Goal: Task Accomplishment & Management: Complete application form

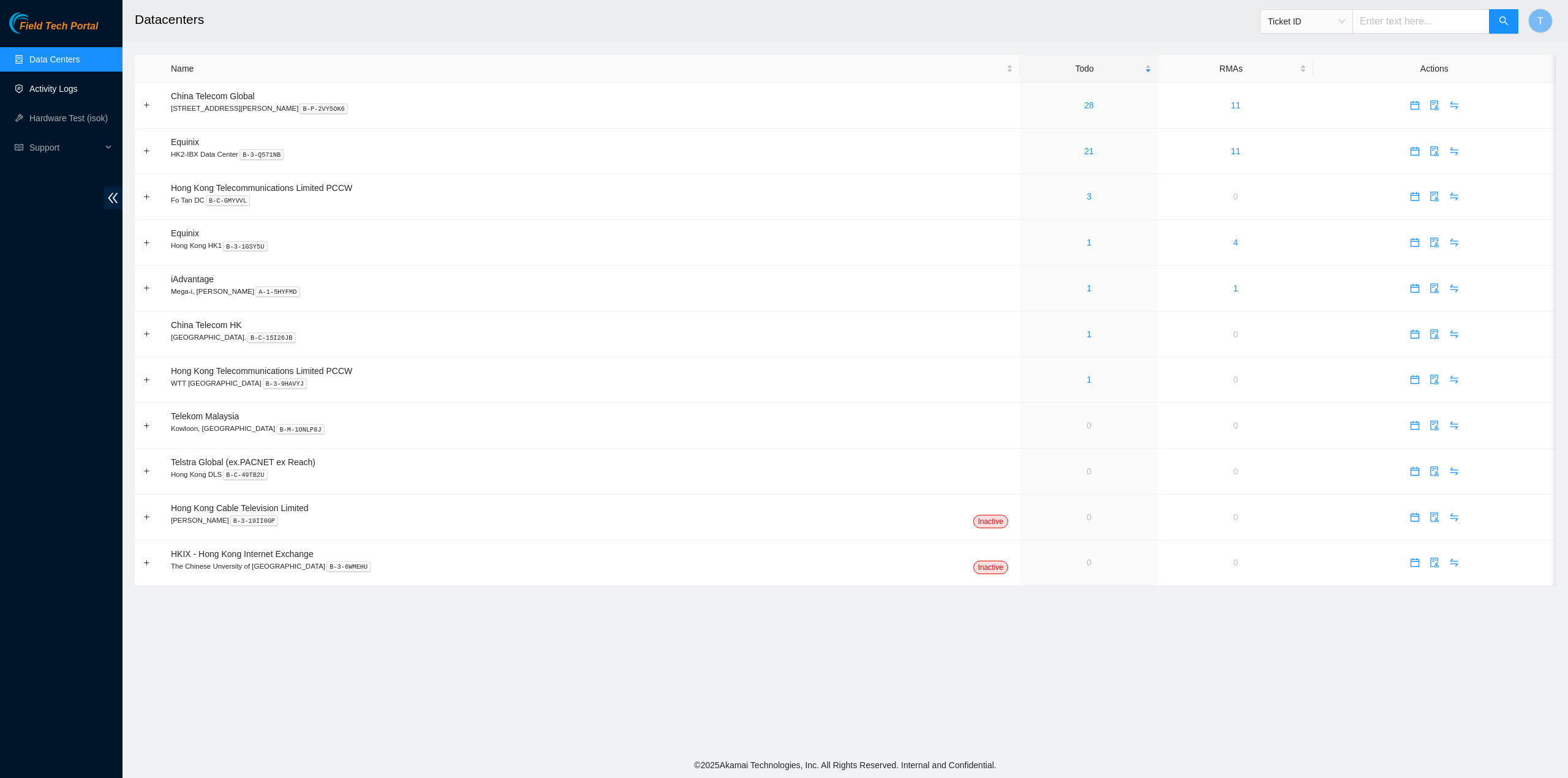
click at [64, 88] on link "Activity Logs" at bounding box center [54, 89] width 48 height 10
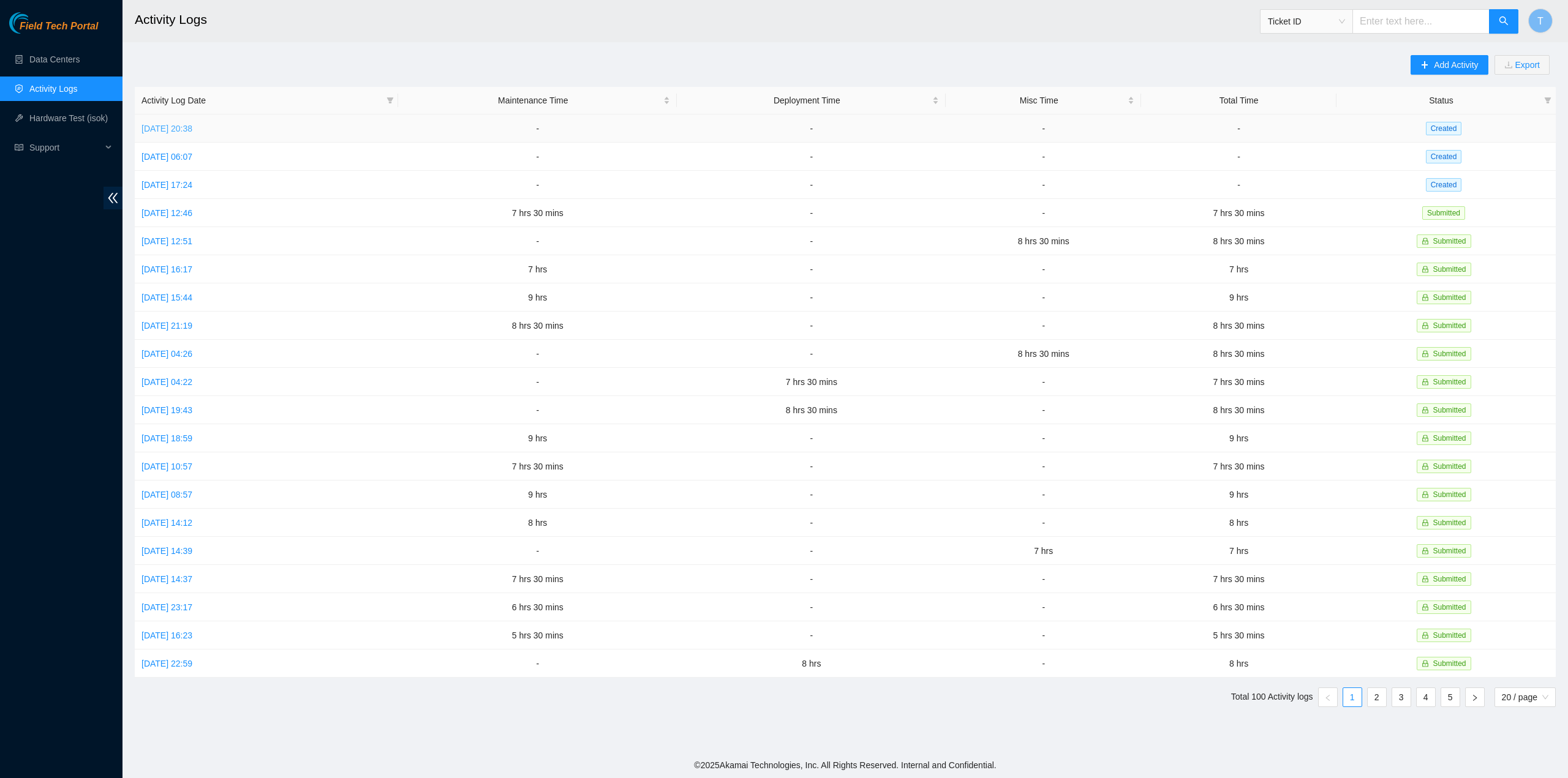
click at [192, 124] on link "[DATE] 20:38" at bounding box center [167, 129] width 51 height 10
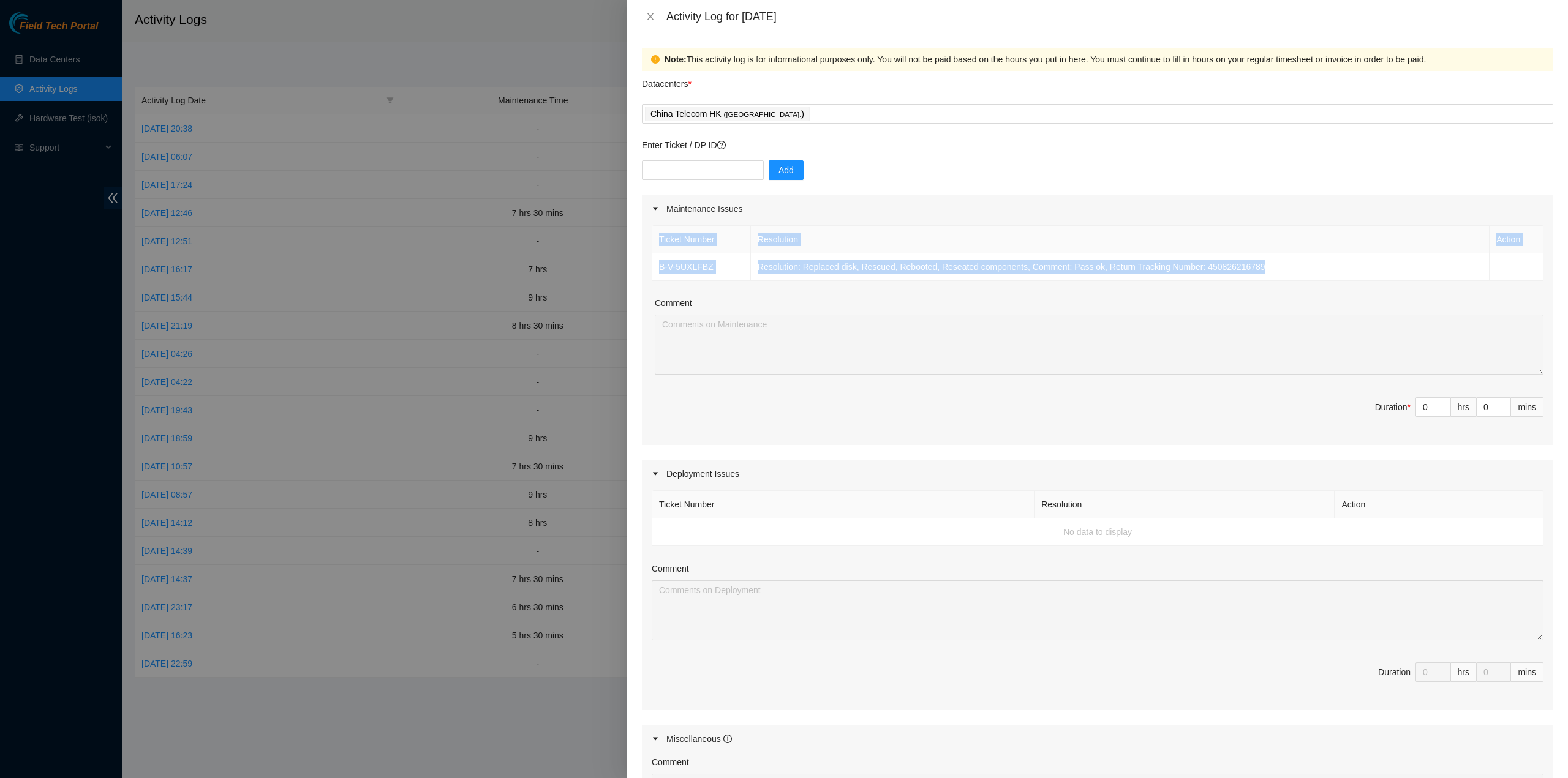
drag, startPoint x: 1264, startPoint y: 270, endPoint x: 641, endPoint y: 227, distance: 624.5
click at [641, 227] on div "Ticket Number Resolution Action B-V-5UXLFBZ Resolution: Replaced disk, Rescued,…" at bounding box center [1097, 334] width 911 height 222
copy table "Ticket Number Resolution Action B-V-5UXLFBZ Resolution: Replaced disk, Rescued,…"
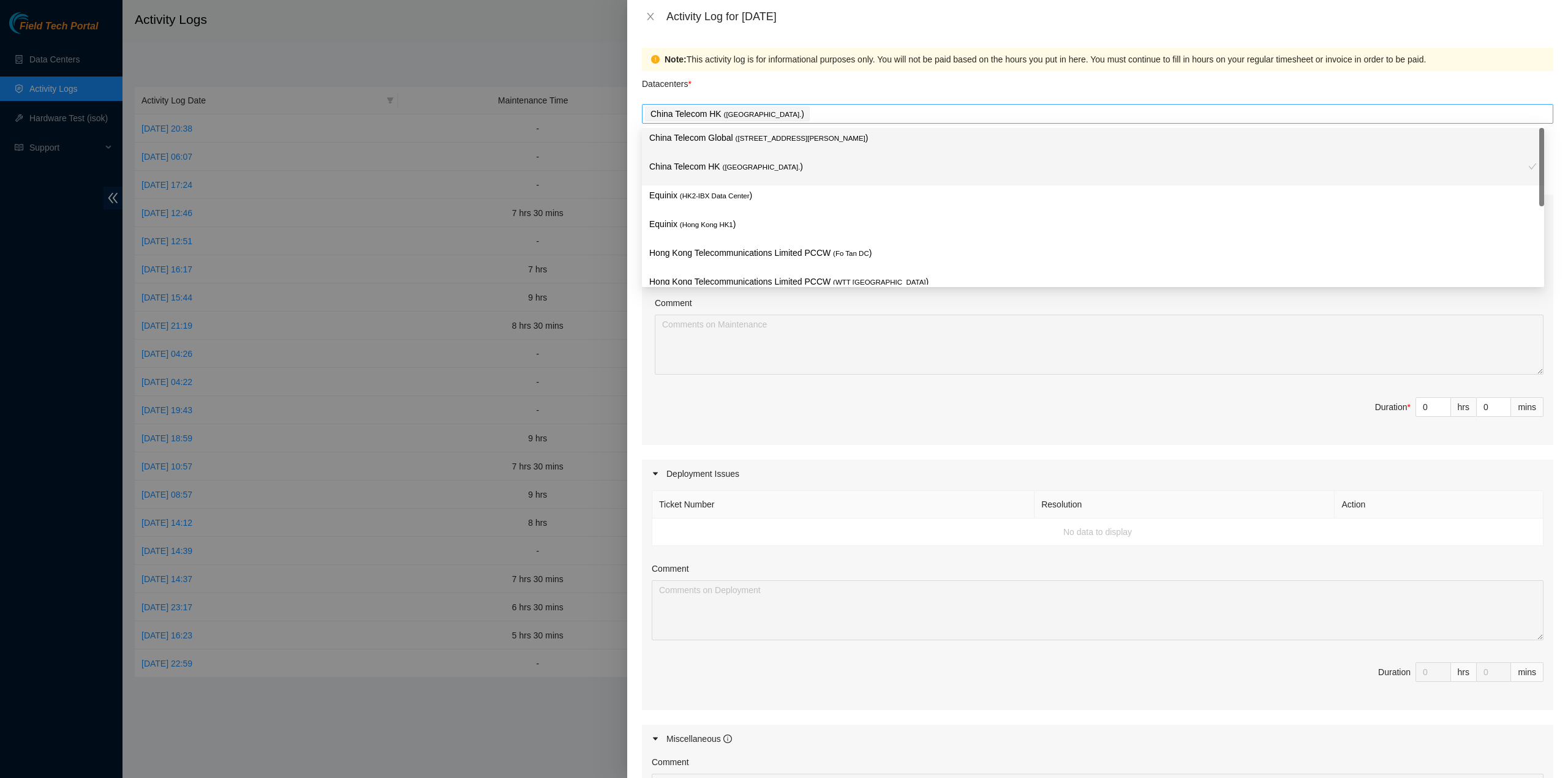
click at [808, 113] on div "China Telecom HK ( [GEOGRAPHIC_DATA] )" at bounding box center [1098, 114] width 905 height 18
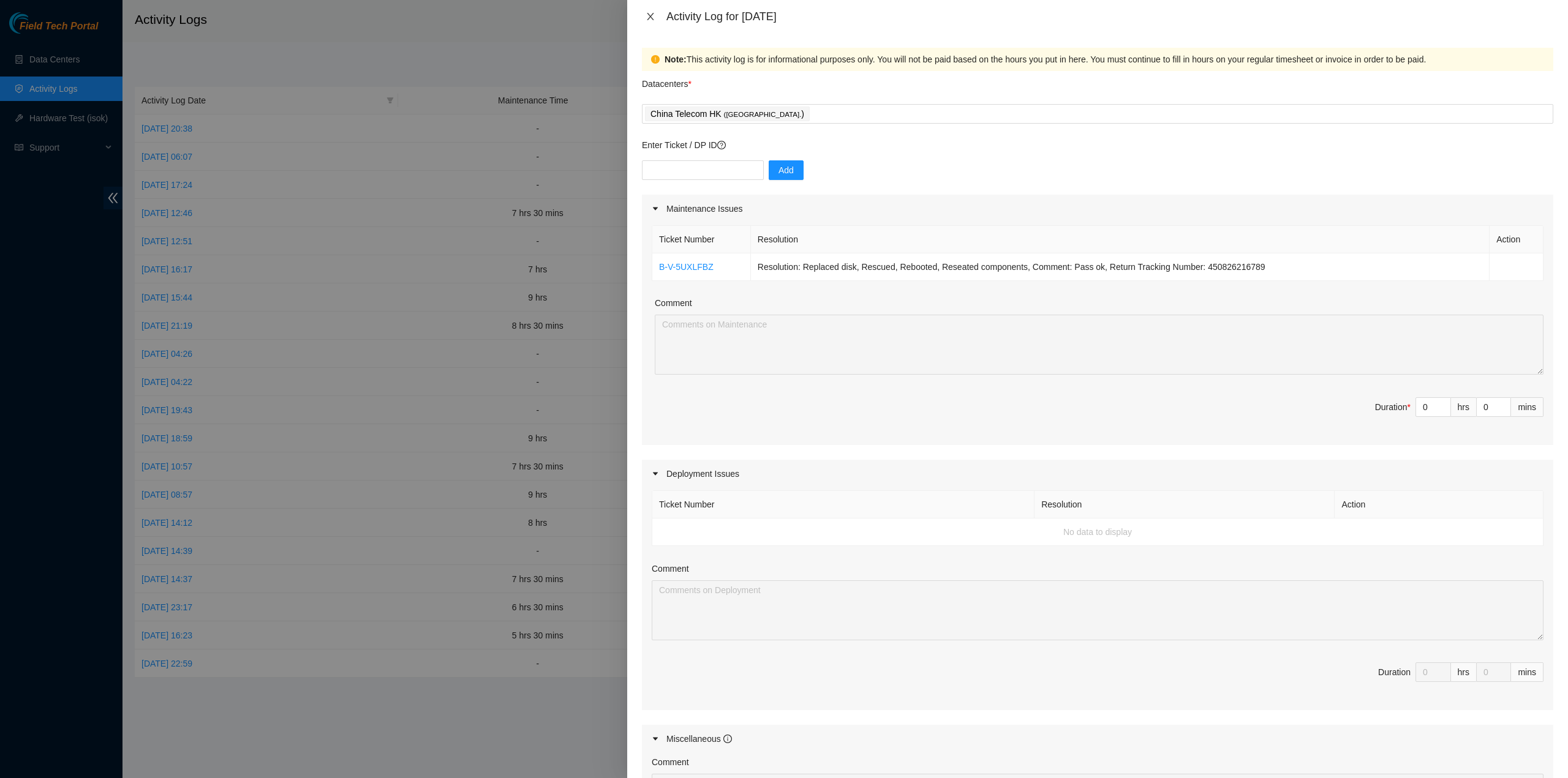
click at [649, 19] on icon "close" at bounding box center [650, 17] width 10 height 10
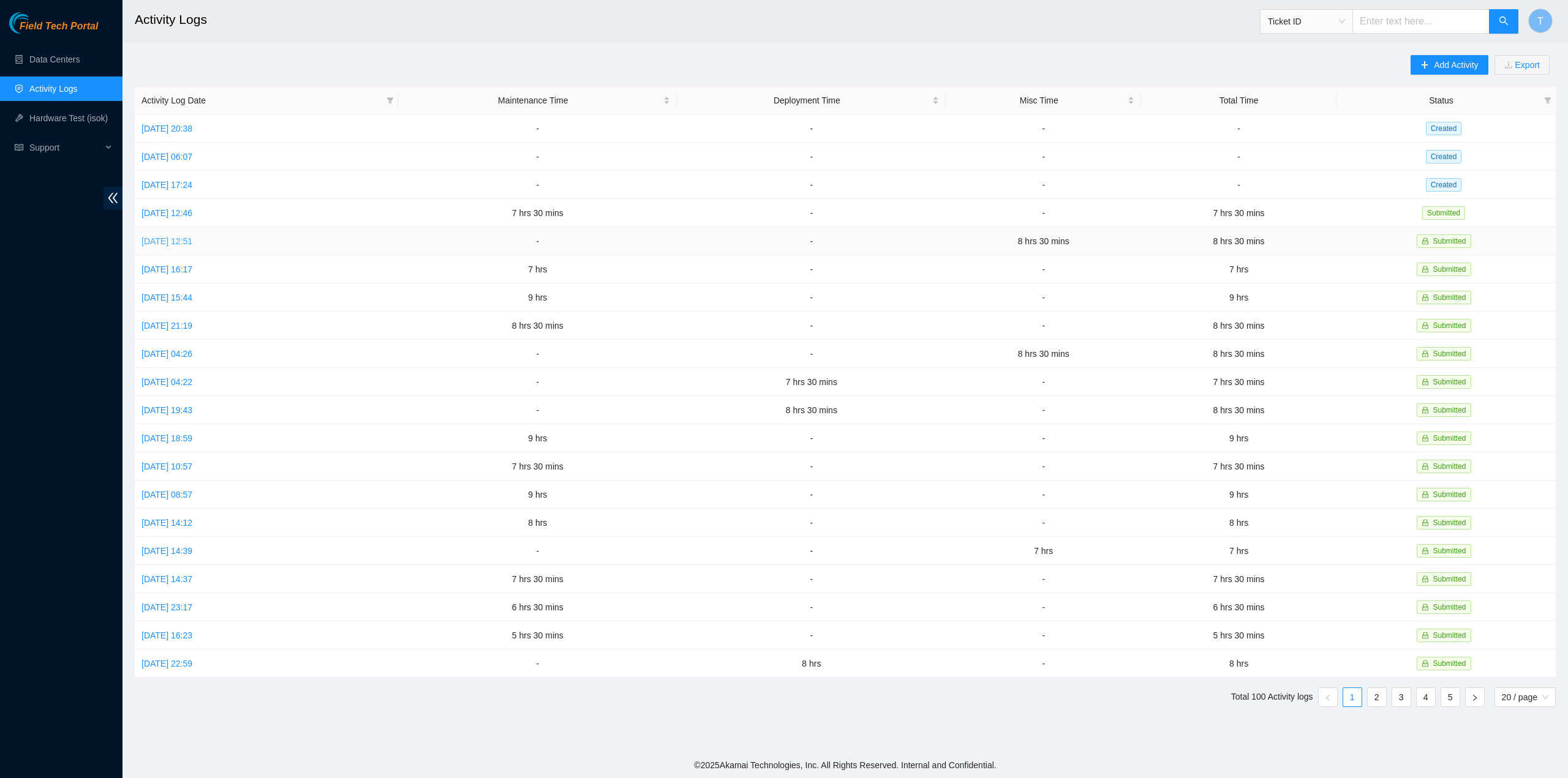
click at [171, 239] on link "[DATE] 12:51" at bounding box center [167, 241] width 51 height 10
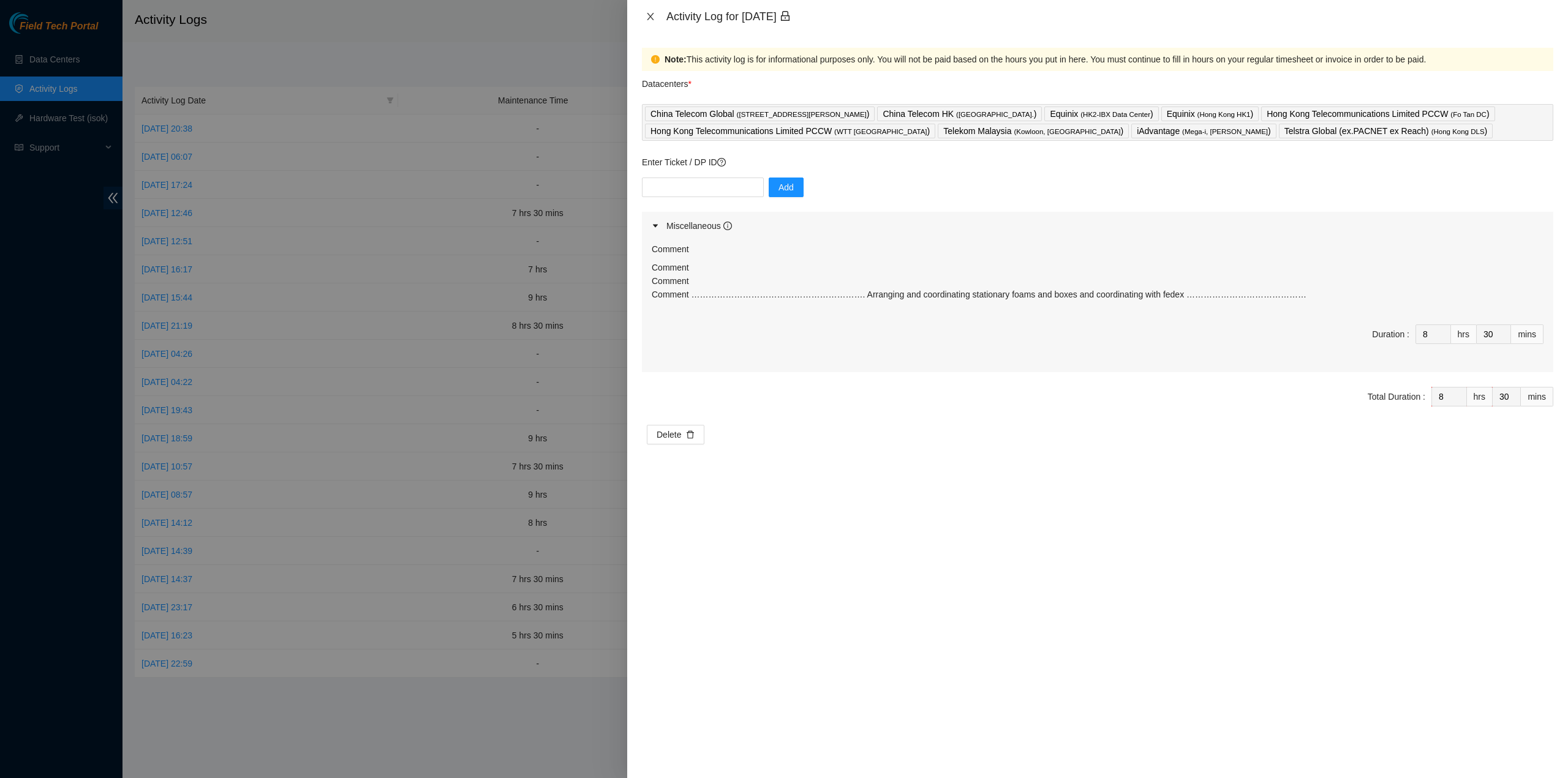
click at [649, 18] on icon "close" at bounding box center [650, 17] width 6 height 7
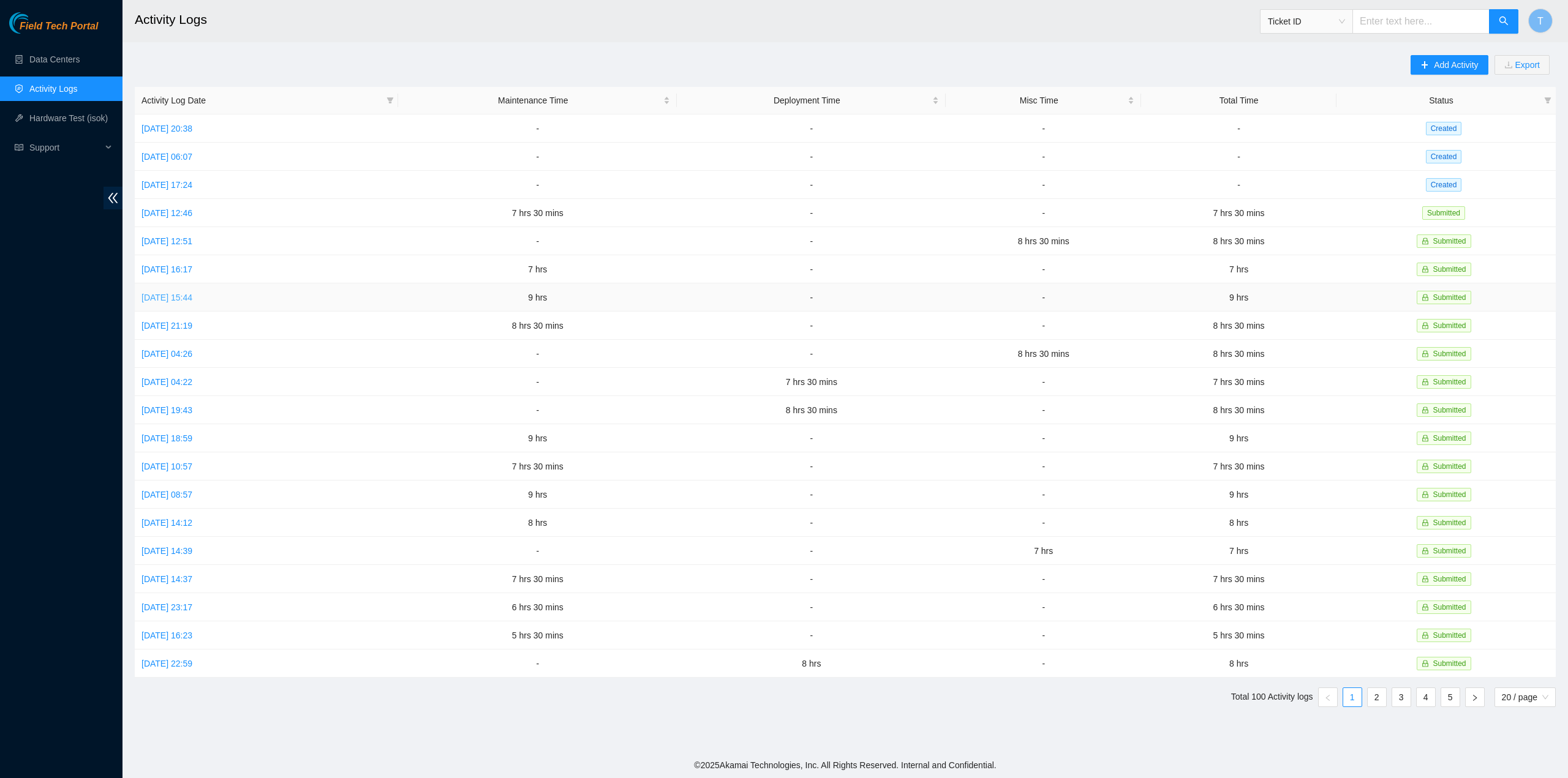
click at [193, 295] on link "[DATE] 15:44" at bounding box center [167, 297] width 51 height 10
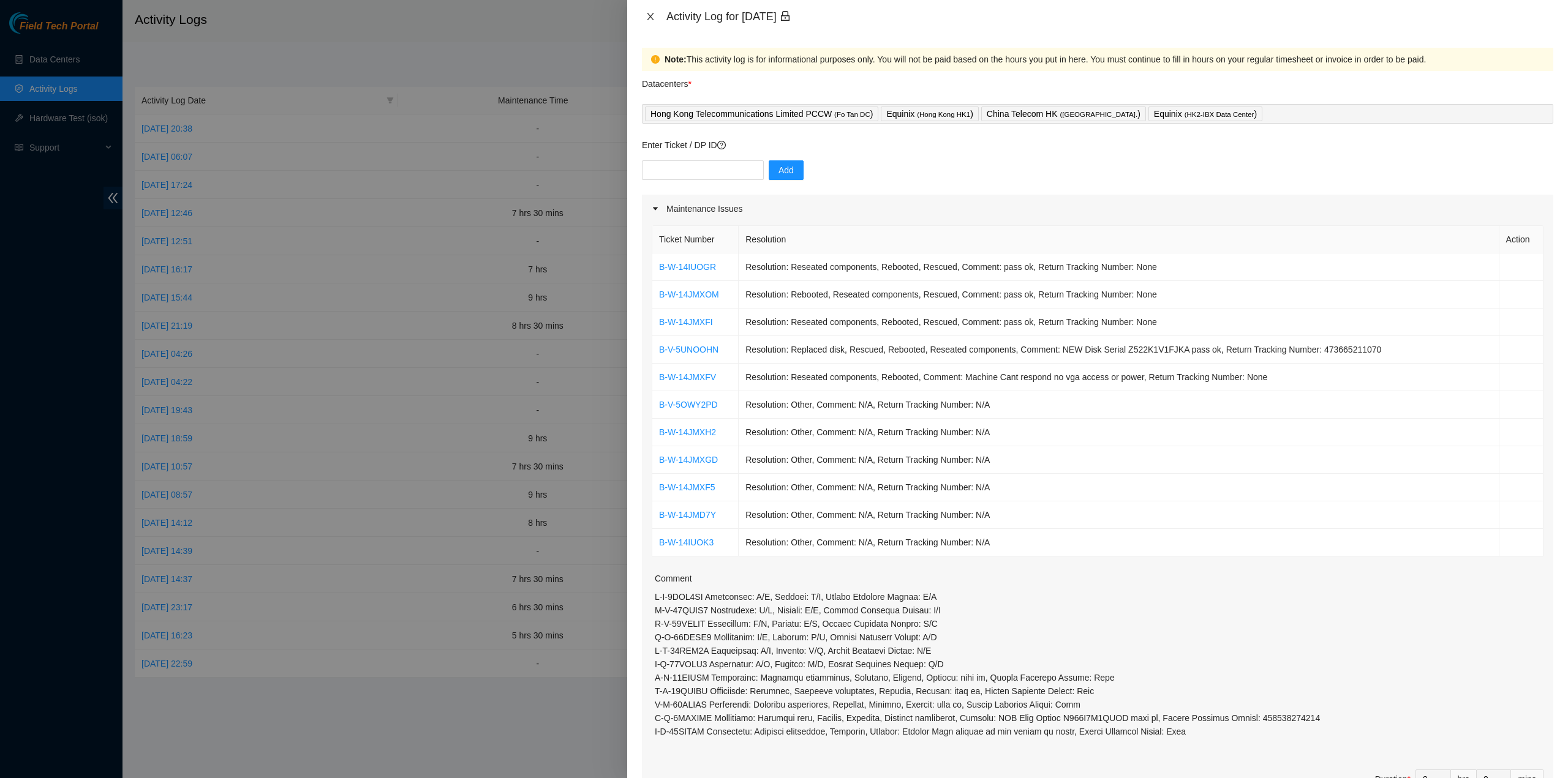
click at [651, 18] on icon "close" at bounding box center [650, 17] width 6 height 7
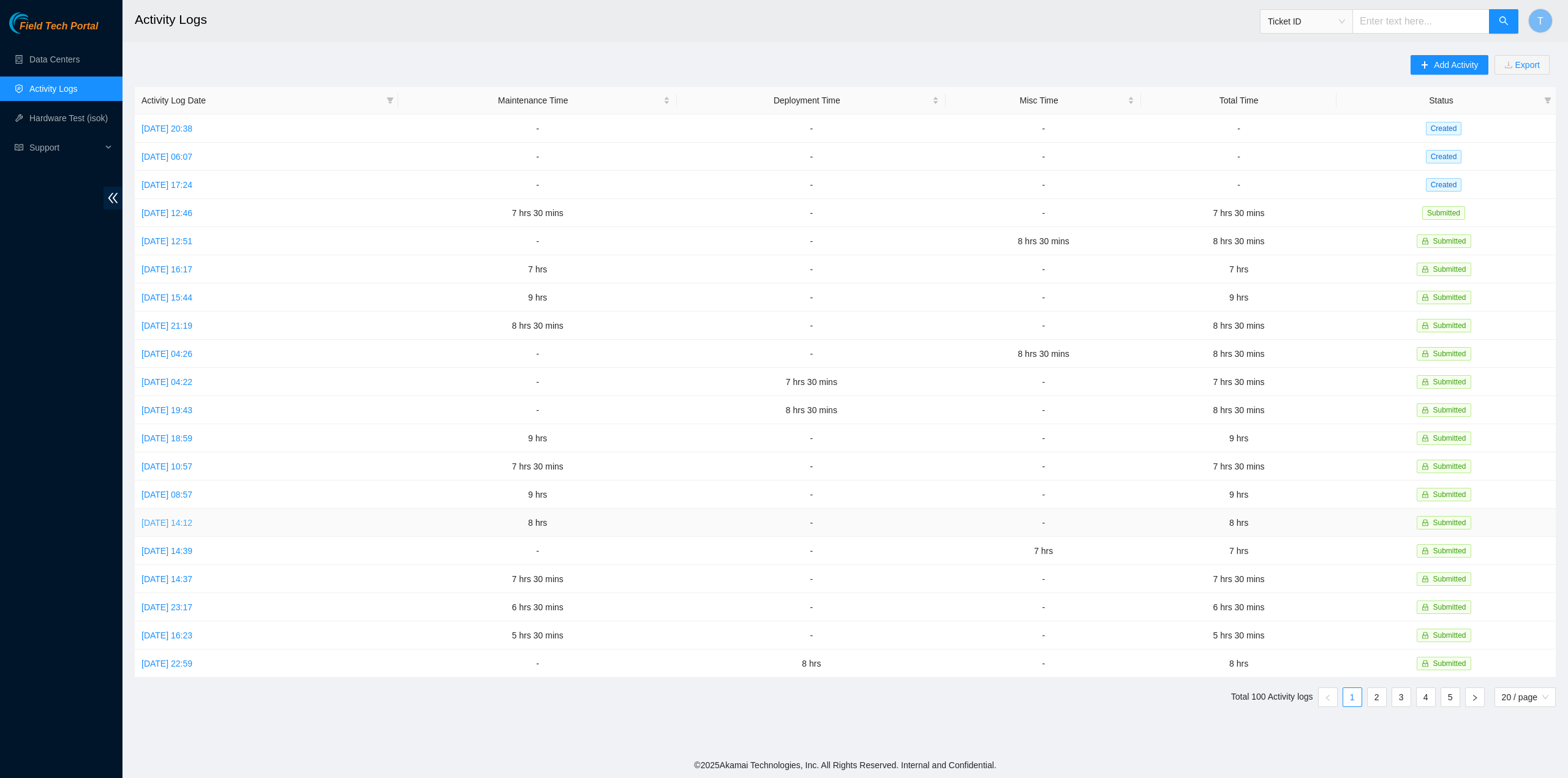
click at [182, 518] on link "[DATE] 14:12" at bounding box center [167, 523] width 51 height 10
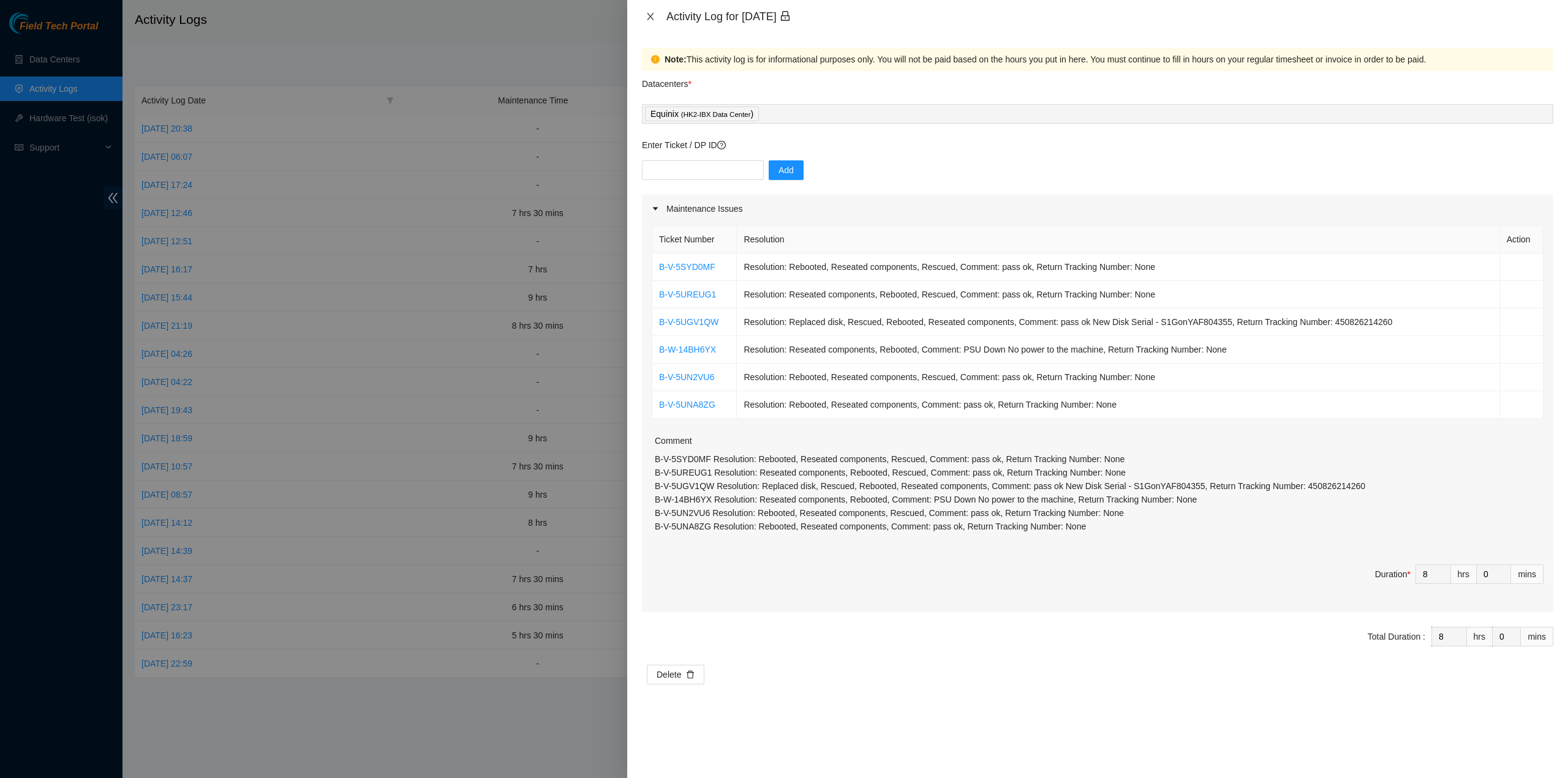
click at [653, 16] on icon "close" at bounding box center [650, 17] width 10 height 10
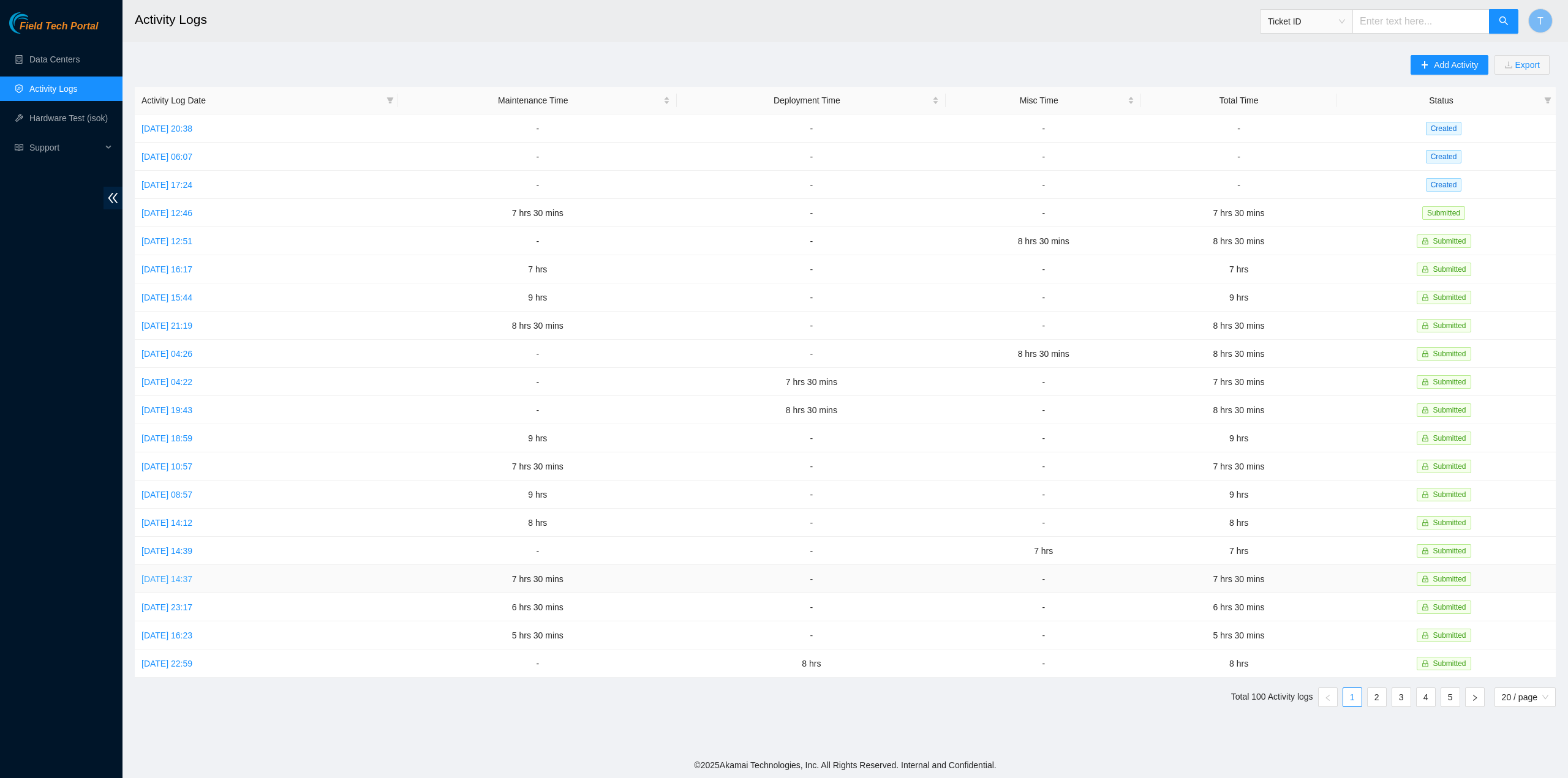
click at [170, 574] on link "[DATE] 14:37" at bounding box center [167, 579] width 51 height 10
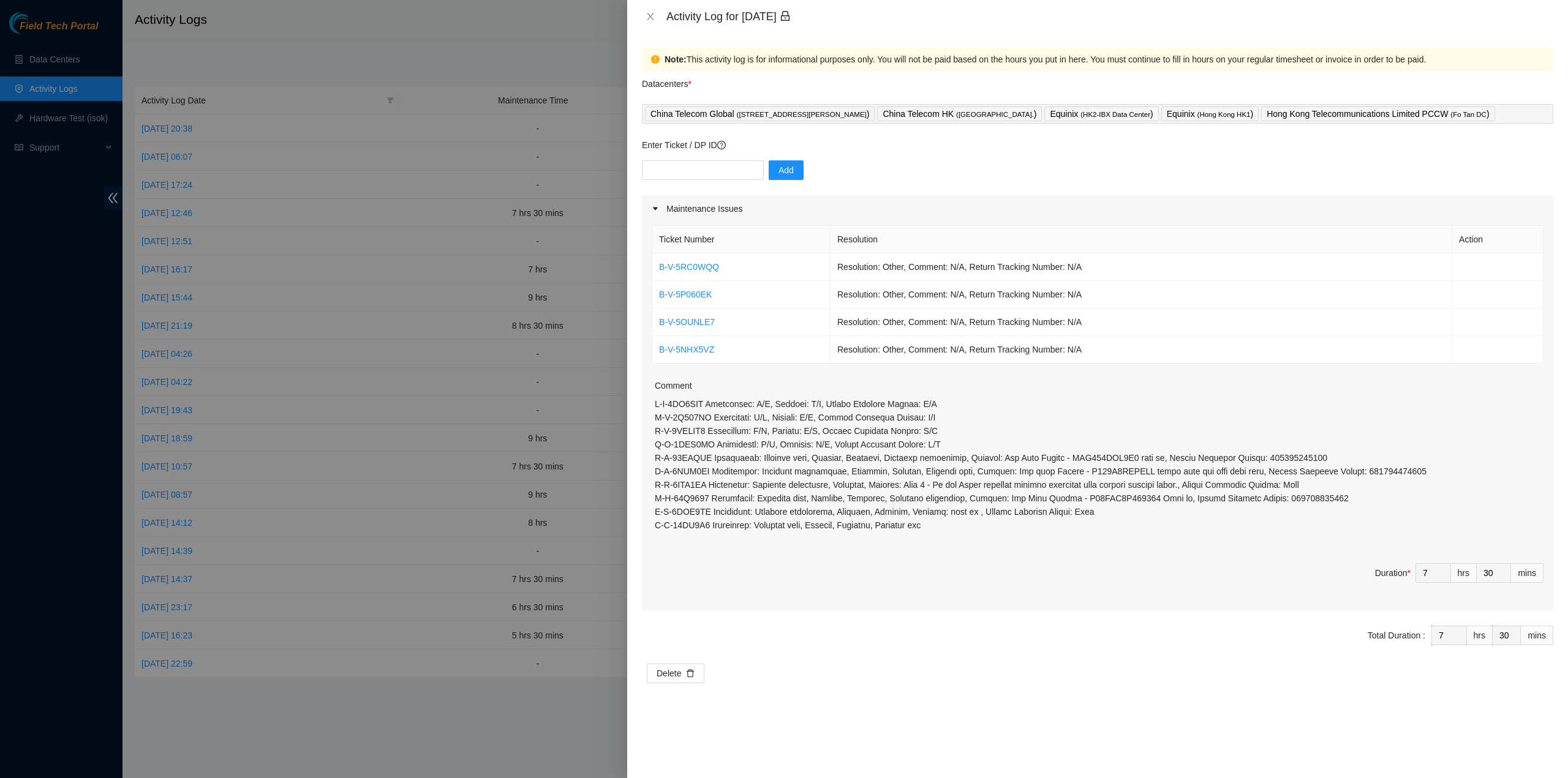
click at [653, 10] on div "Activity Log for [DATE]" at bounding box center [1097, 17] width 911 height 14
click at [651, 12] on icon "close" at bounding box center [650, 17] width 10 height 10
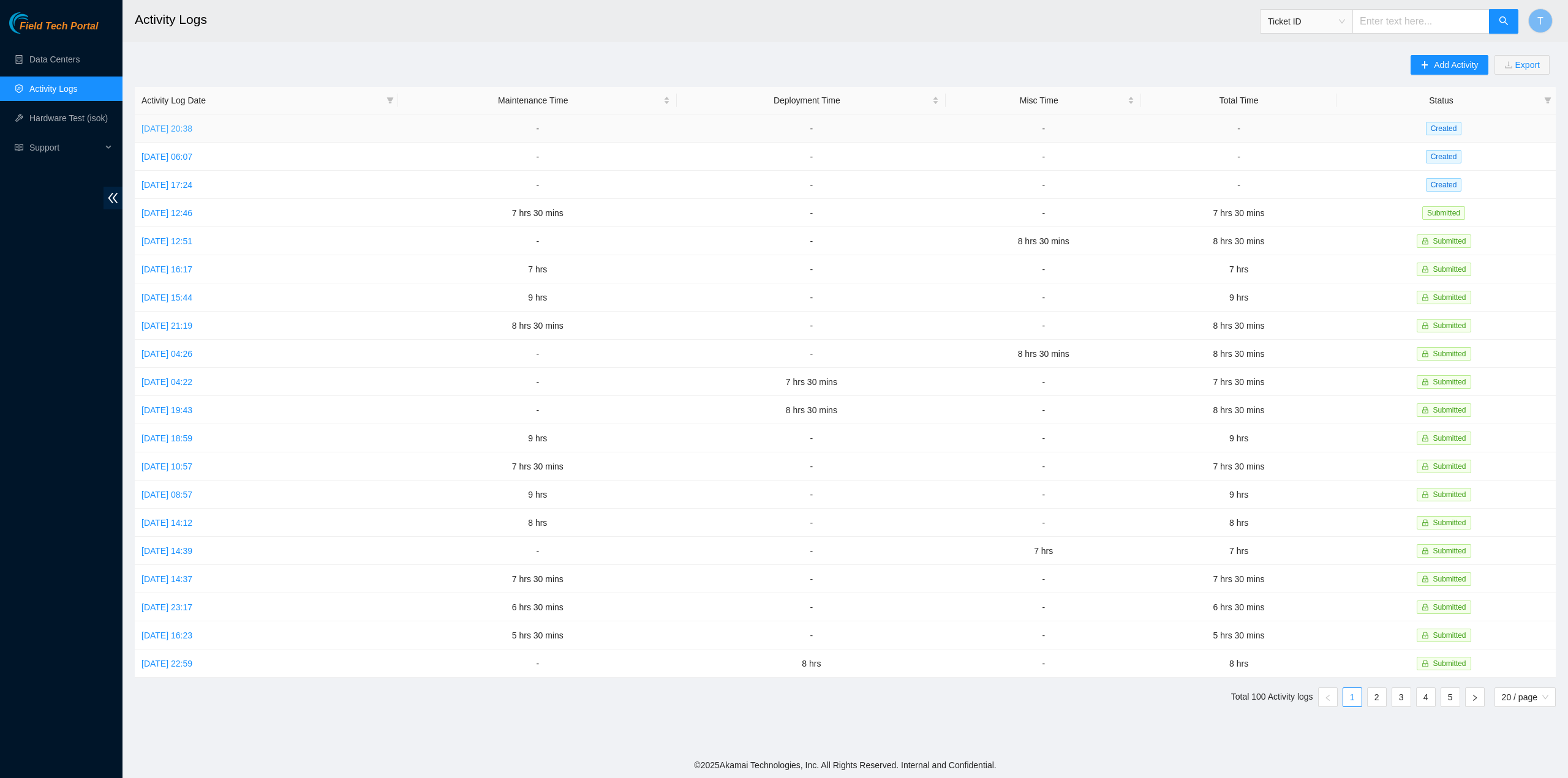
click at [193, 130] on link "[DATE] 20:38" at bounding box center [167, 129] width 51 height 10
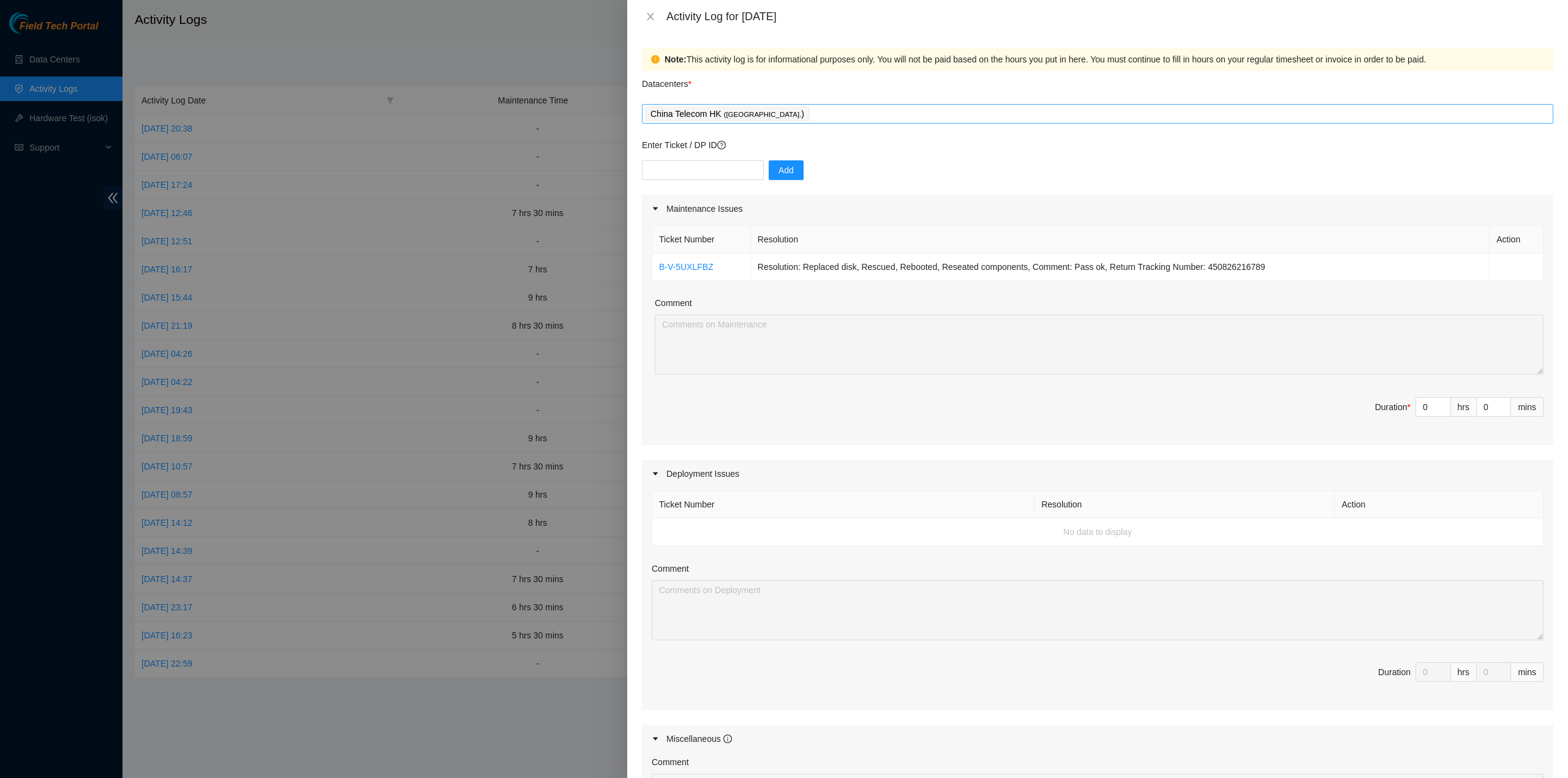
click at [773, 109] on div "China Telecom HK ( [GEOGRAPHIC_DATA] )" at bounding box center [1098, 114] width 905 height 18
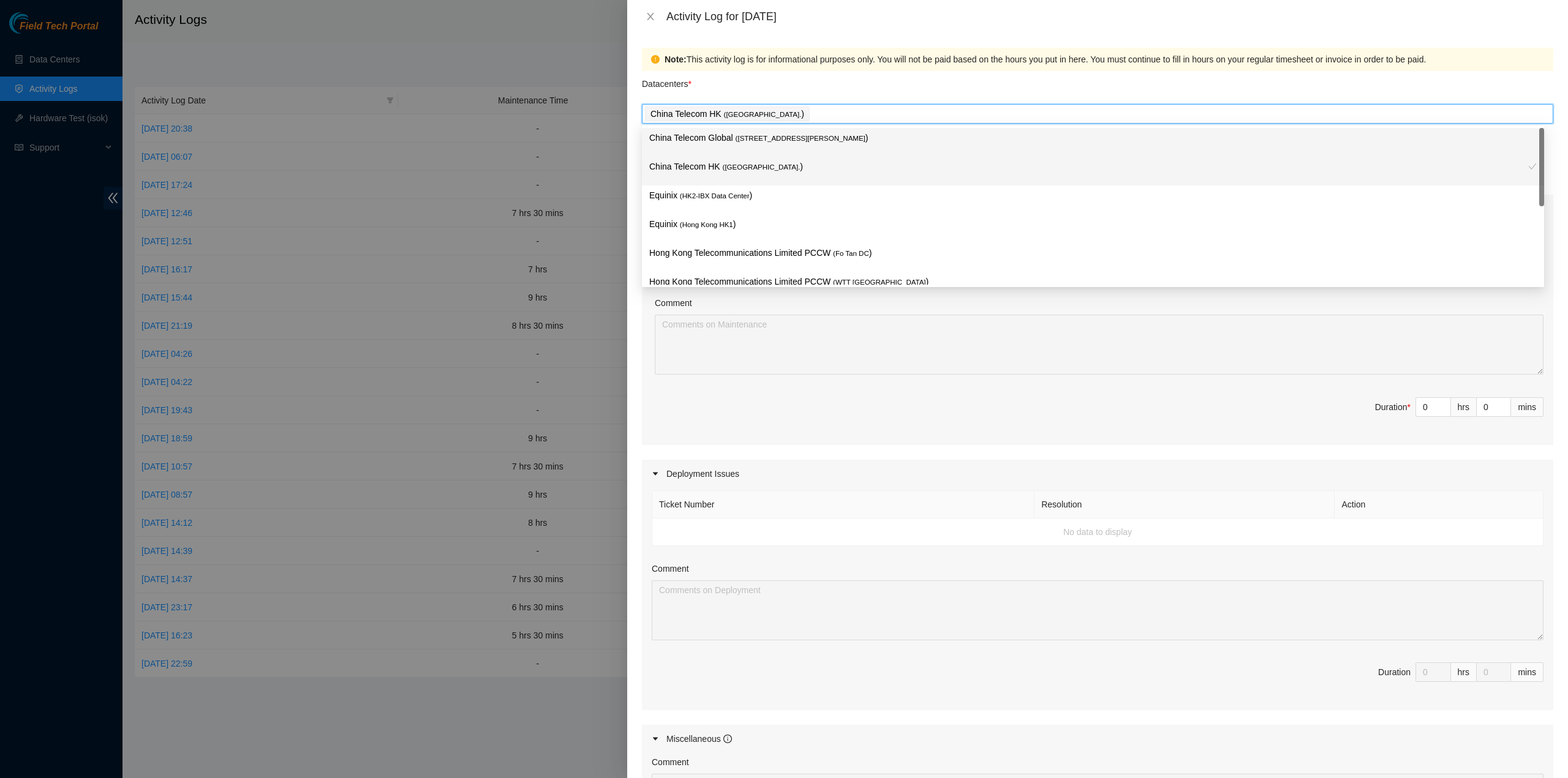
click at [728, 171] on span "( [GEOGRAPHIC_DATA]." at bounding box center [762, 167] width 78 height 7
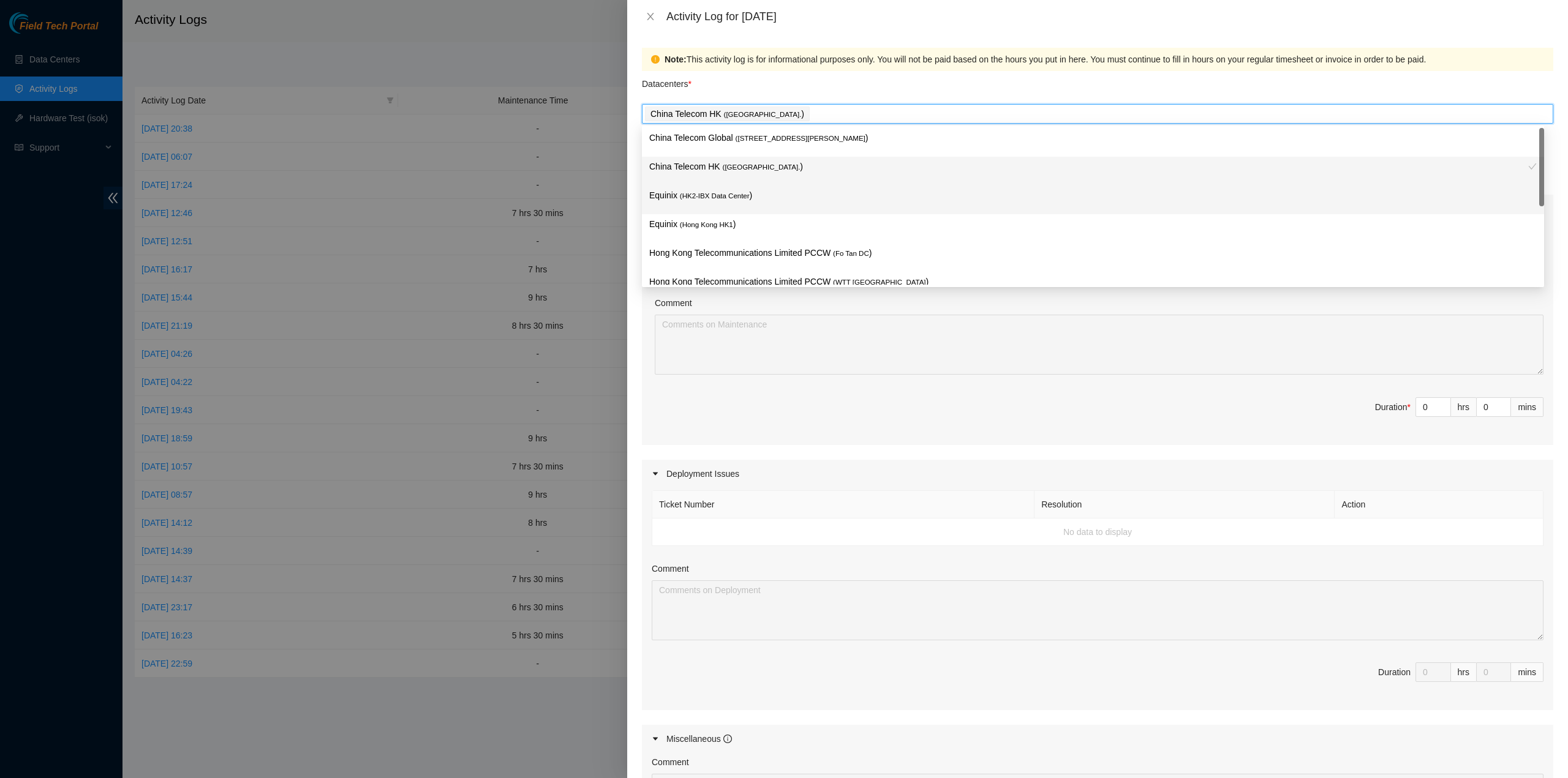
click at [725, 192] on span "( HK2-IBX Data Center" at bounding box center [714, 196] width 69 height 7
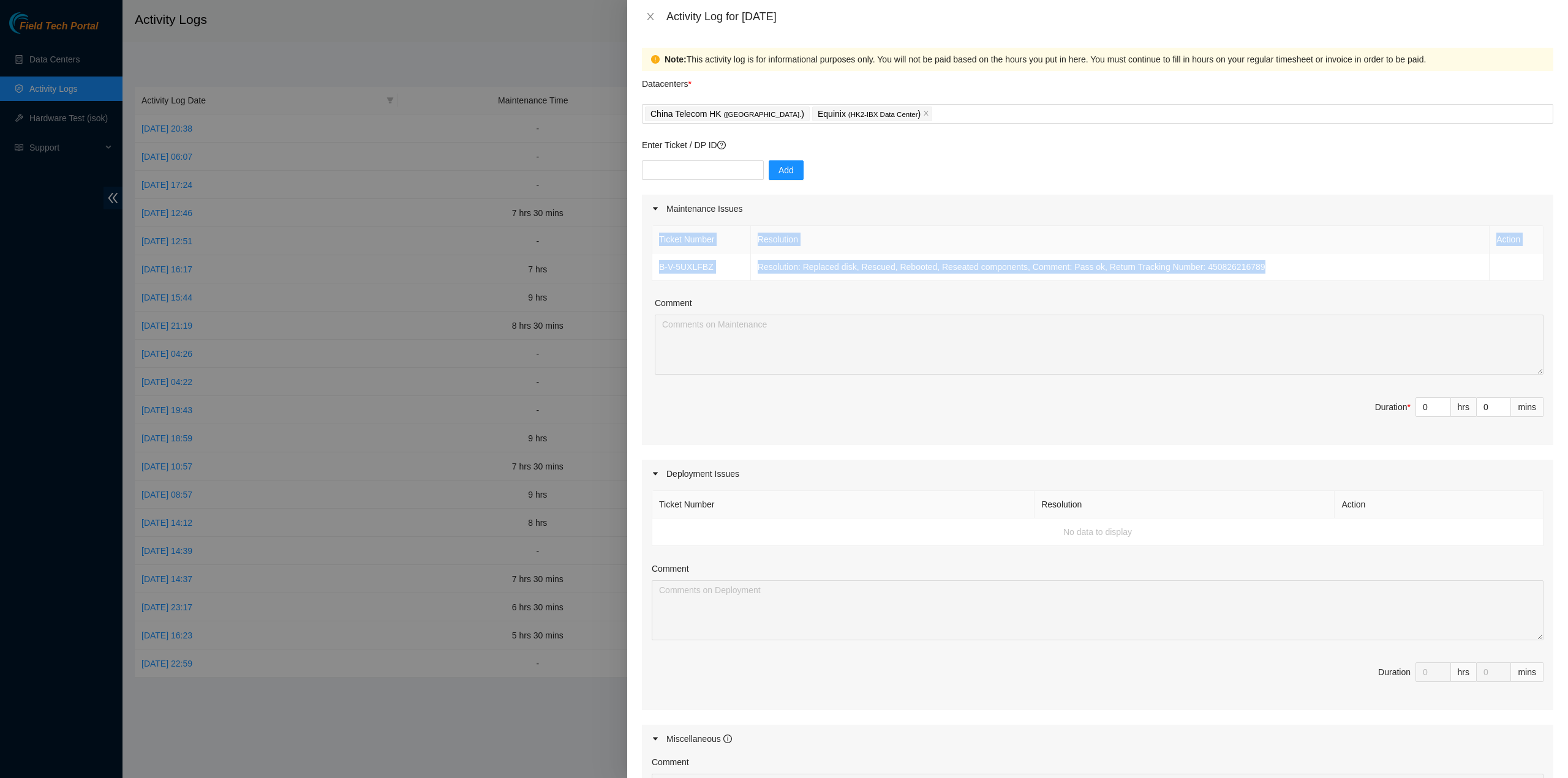
drag, startPoint x: 1261, startPoint y: 266, endPoint x: 651, endPoint y: 238, distance: 610.6
click at [651, 238] on div "Ticket Number Resolution Action B-V-5UXLFBZ Resolution: Replaced disk, Rescued,…" at bounding box center [1097, 334] width 911 height 222
copy table "Ticket Number Resolution Action B-V-5UXLFBZ Resolution: Replaced disk, Rescued,…"
drag, startPoint x: 1429, startPoint y: 410, endPoint x: 1405, endPoint y: 408, distance: 24.1
click at [1403, 408] on span "Duration * 0 hrs 0 mins" at bounding box center [1097, 414] width 891 height 34
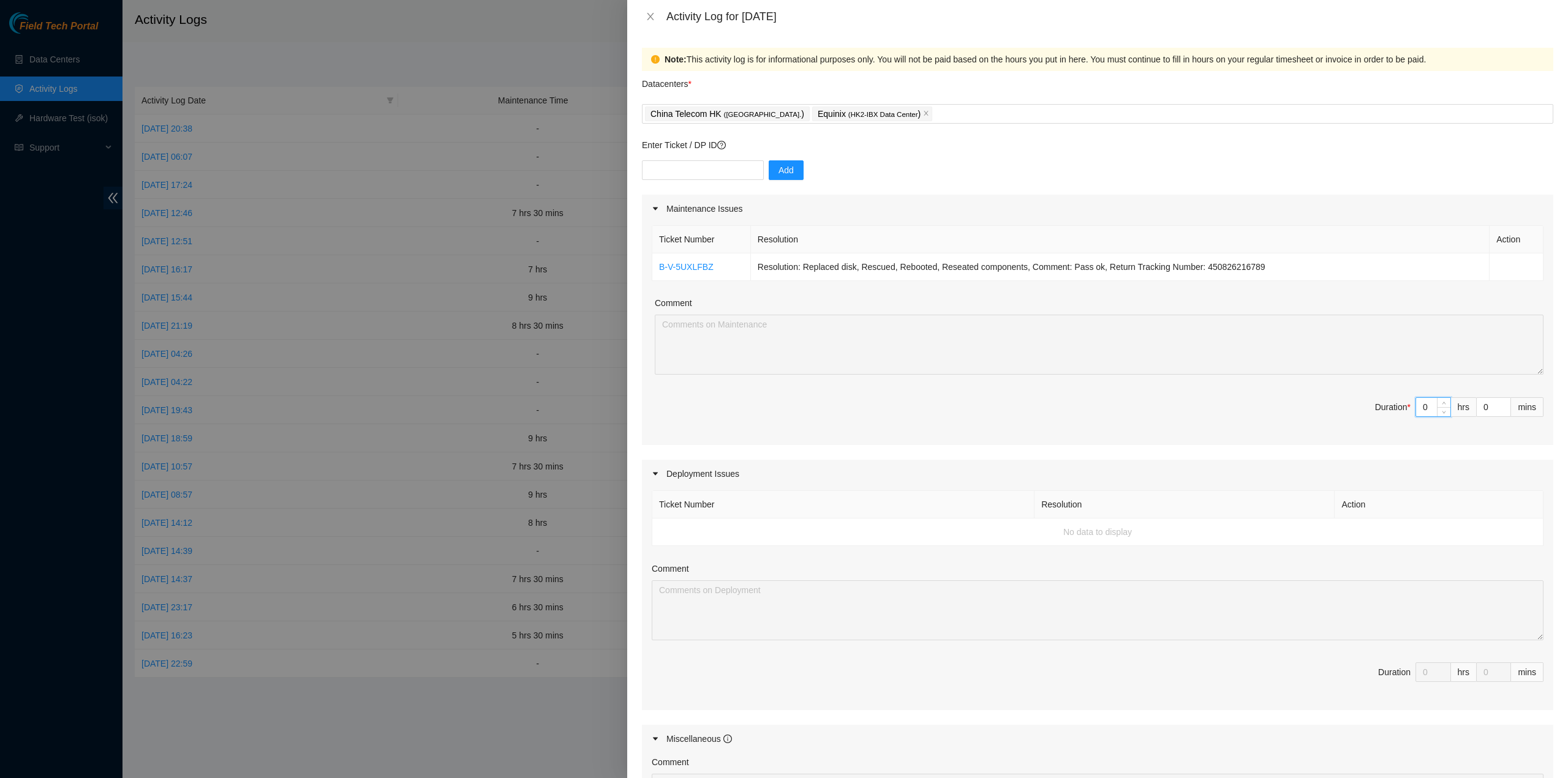
drag, startPoint x: 1420, startPoint y: 406, endPoint x: 1389, endPoint y: 394, distance: 33.2
click at [1389, 397] on span "Duration * 0 hrs 0 mins" at bounding box center [1097, 414] width 891 height 34
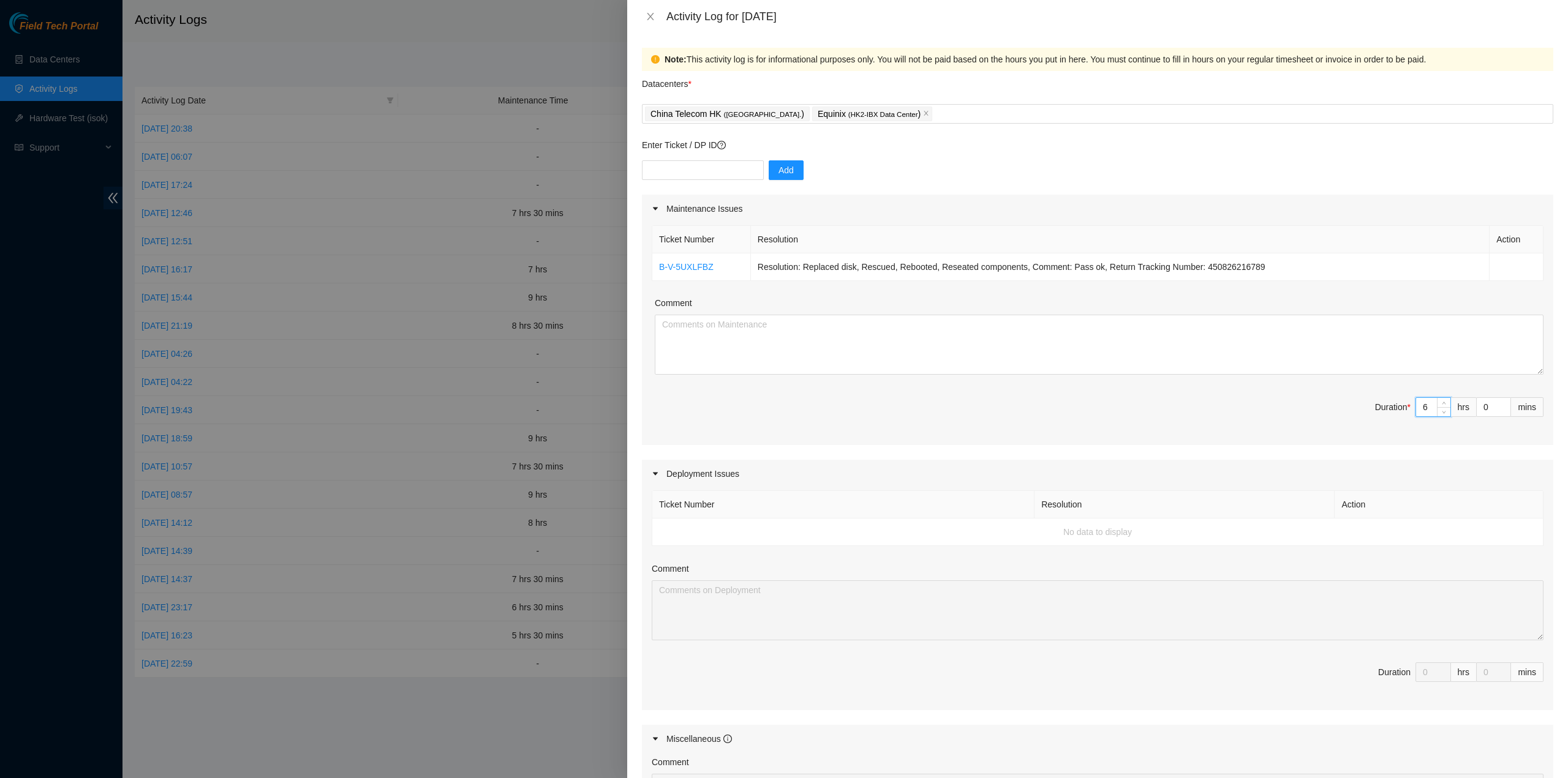
type input "6"
click at [1086, 385] on div "Maintenance comments are required Maintenance comments must be atleast 100 char…" at bounding box center [1099, 388] width 889 height 27
click at [1069, 362] on textarea "Comment" at bounding box center [1099, 344] width 889 height 60
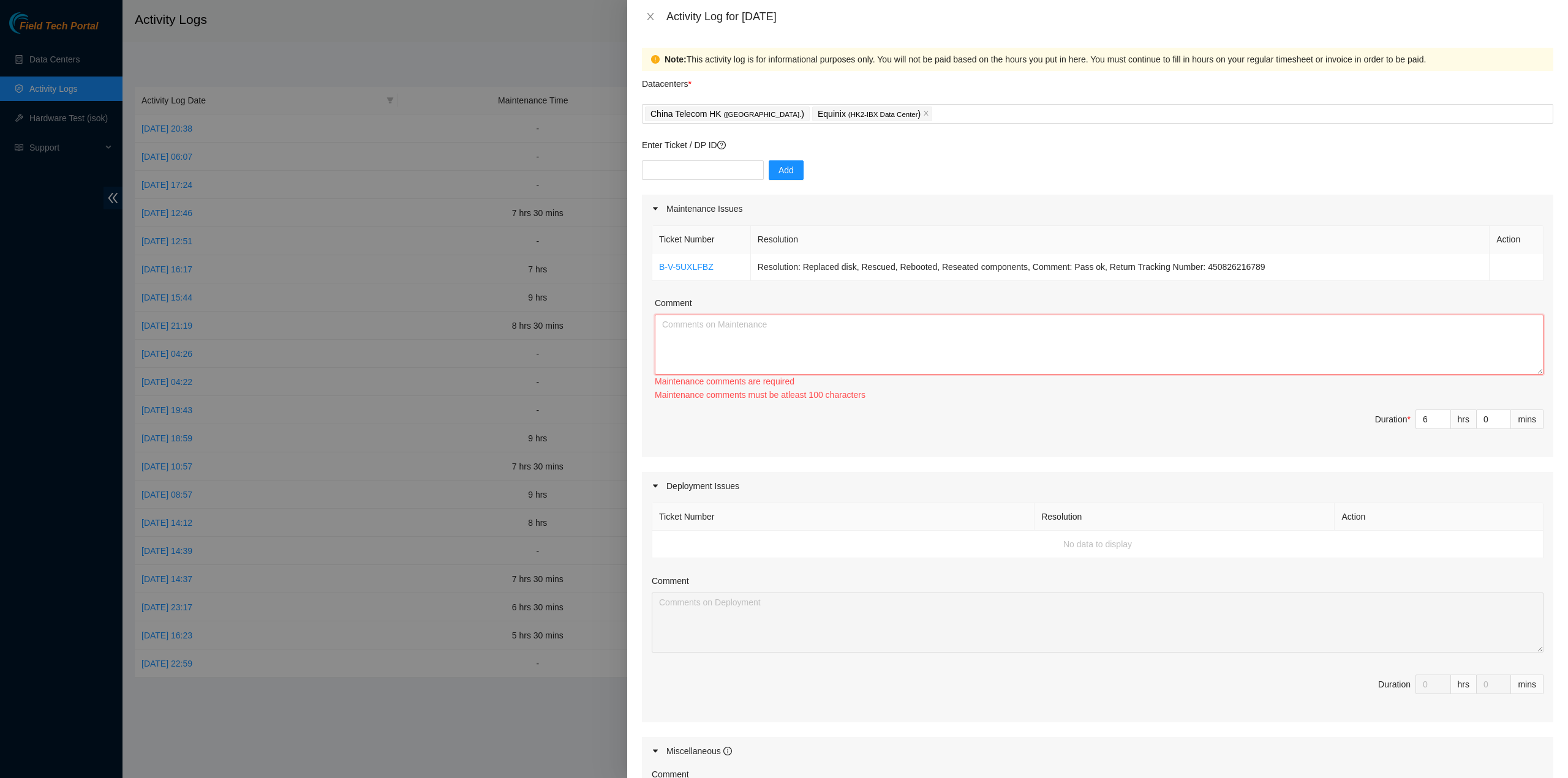
paste textarea "Ticket Number Resolution Action B-V-5UXLFBZ Resolution: Replaced disk, Rescued,…"
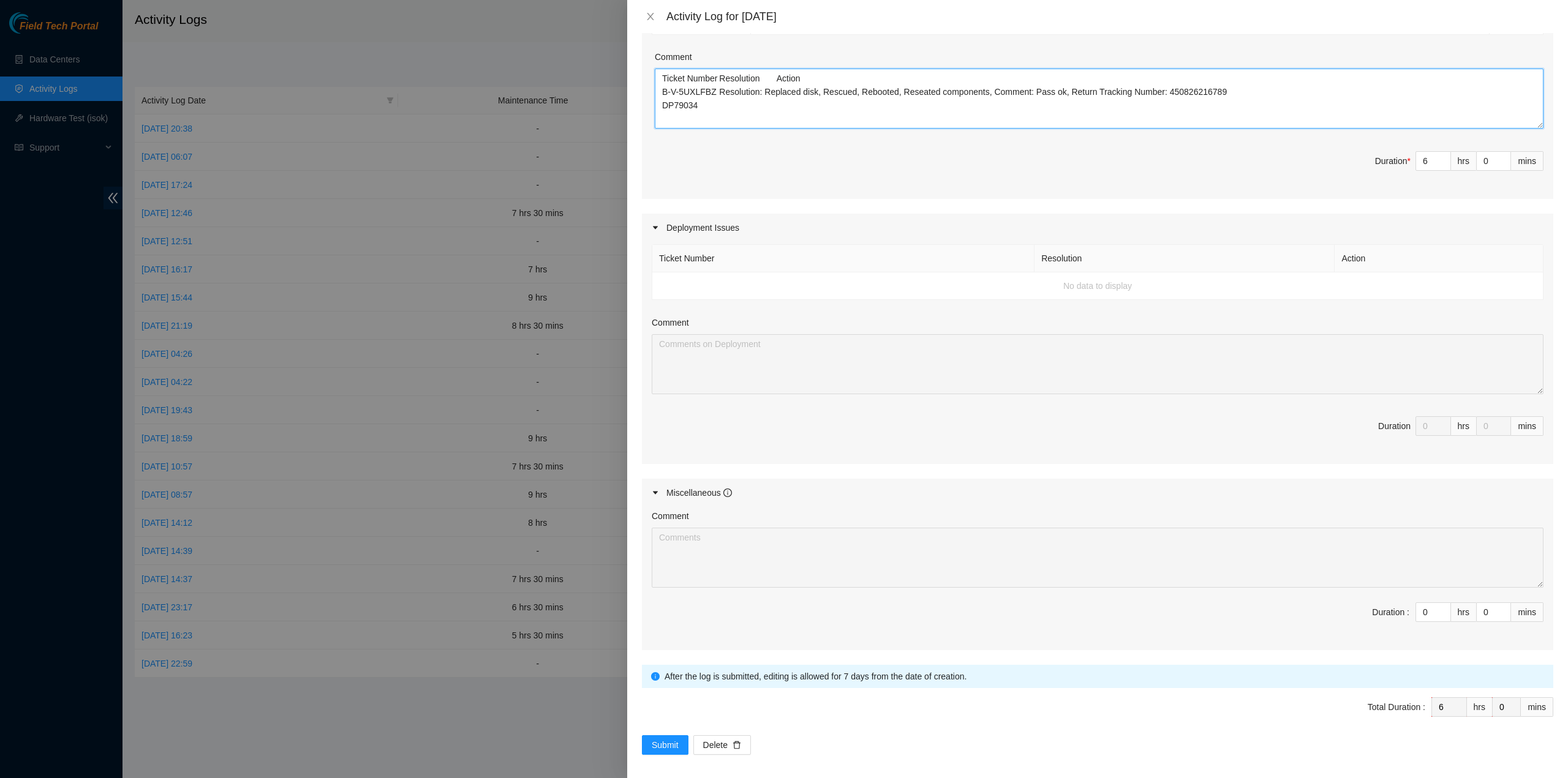
scroll to position [248, 0]
type textarea "Ticket Number Resolution Action B-V-5UXLFBZ Resolution: Replaced disk, Rescued,…"
click at [678, 734] on button "Submit" at bounding box center [665, 743] width 46 height 19
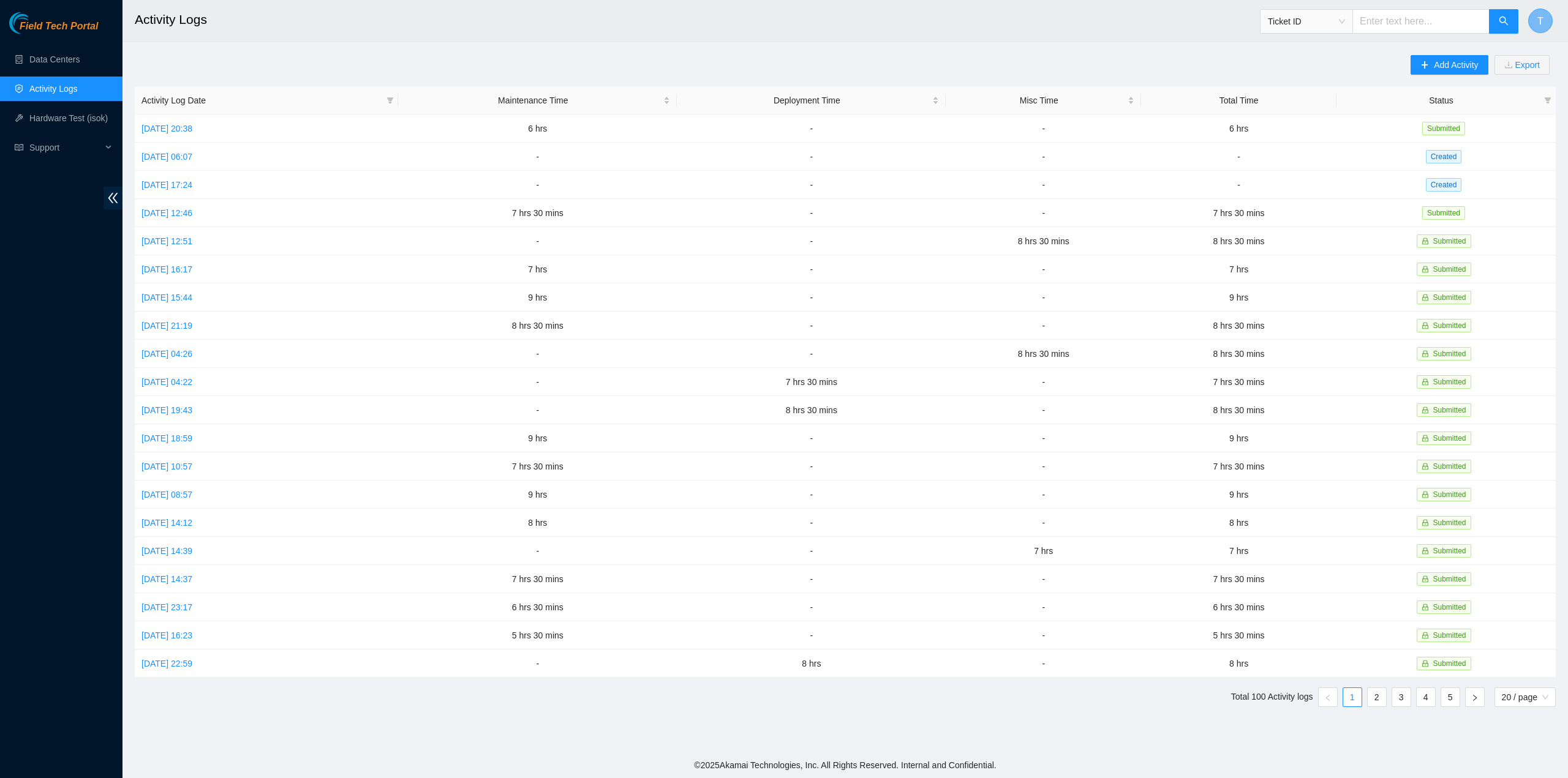
click at [1536, 29] on button "T" at bounding box center [1540, 20] width 24 height 24
click at [1470, 130] on link "Logout" at bounding box center [1456, 135] width 26 height 10
